Goal: Information Seeking & Learning: Find contact information

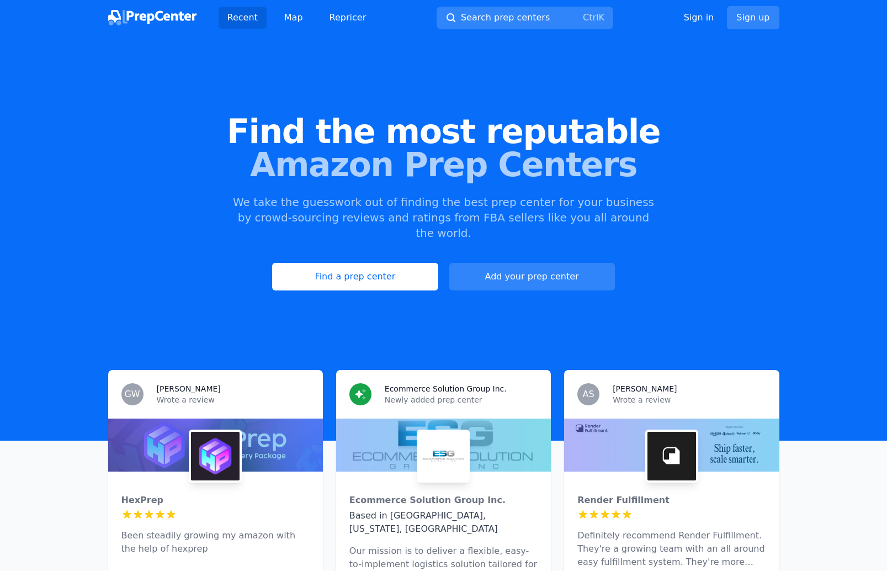
scroll to position [3266, 0]
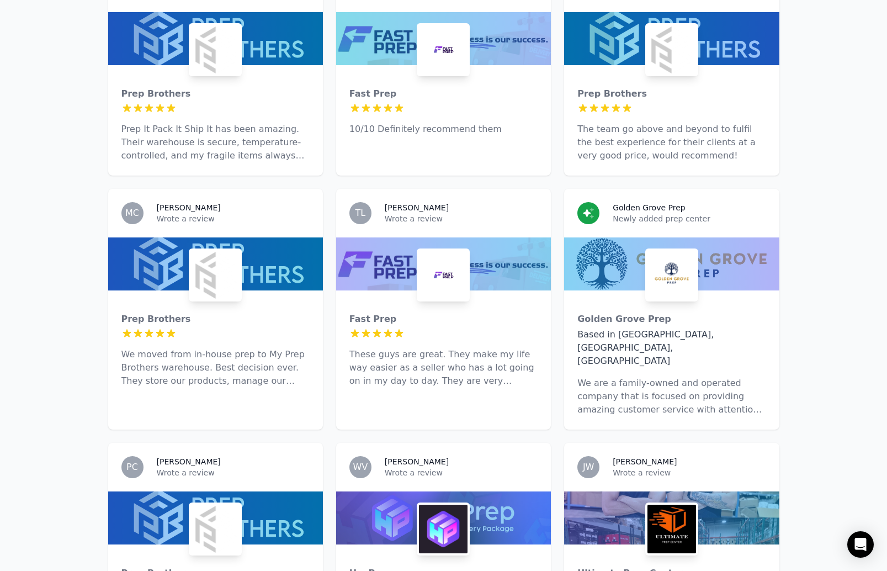
click at [432, 505] on img at bounding box center [443, 529] width 49 height 49
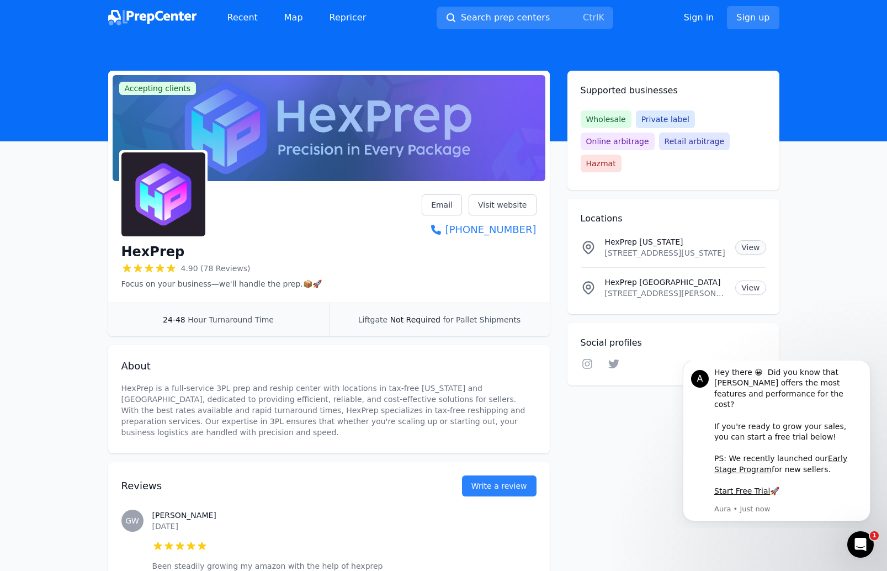
click at [749, 240] on link "View" at bounding box center [750, 247] width 30 height 14
click at [739, 280] on link "View" at bounding box center [750, 287] width 30 height 14
drag, startPoint x: 607, startPoint y: 272, endPoint x: 663, endPoint y: 273, distance: 55.8
click at [663, 288] on p "[STREET_ADDRESS][PERSON_NAME][US_STATE]" at bounding box center [666, 293] width 122 height 11
click at [606, 288] on p "[STREET_ADDRESS][PERSON_NAME][US_STATE]" at bounding box center [666, 293] width 122 height 11
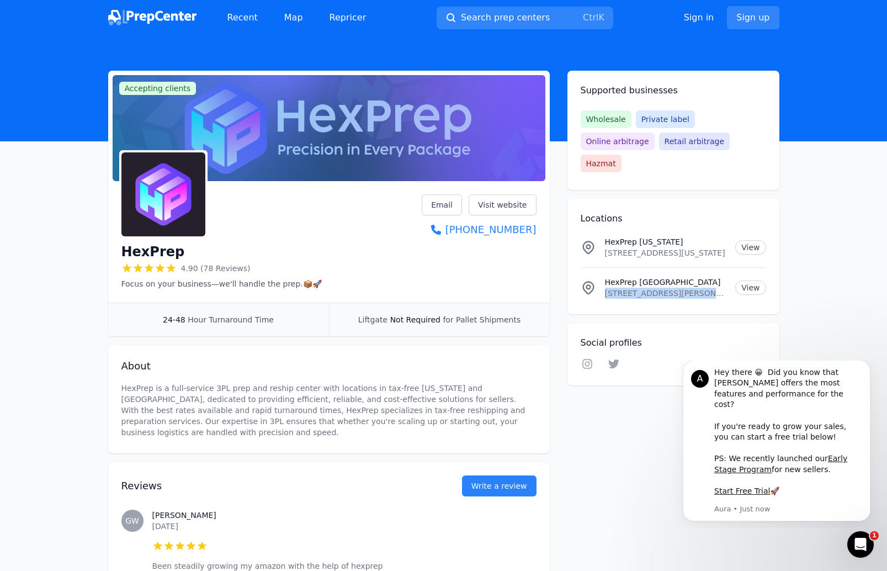
drag, startPoint x: 606, startPoint y: 274, endPoint x: 720, endPoint y: 208, distance: 132.1
click at [711, 288] on p "[STREET_ADDRESS][PERSON_NAME][US_STATE]" at bounding box center [666, 293] width 122 height 11
copy p "[STREET_ADDRESS][PERSON_NAME]"
